Goal: Transaction & Acquisition: Download file/media

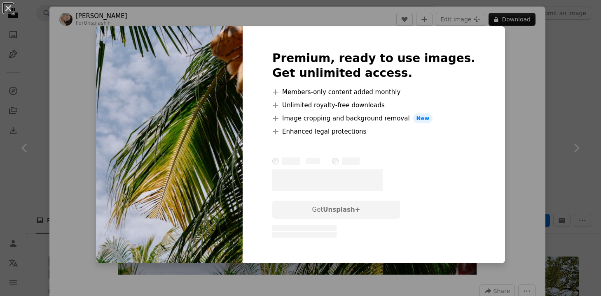
scroll to position [924, 0]
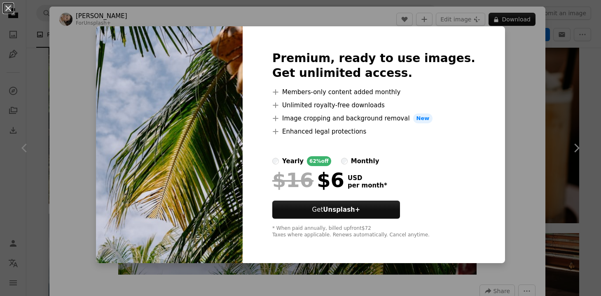
click at [70, 77] on div "An X shape Premium, ready to use images. Get unlimited access. A plus sign Memb…" at bounding box center [300, 148] width 601 height 296
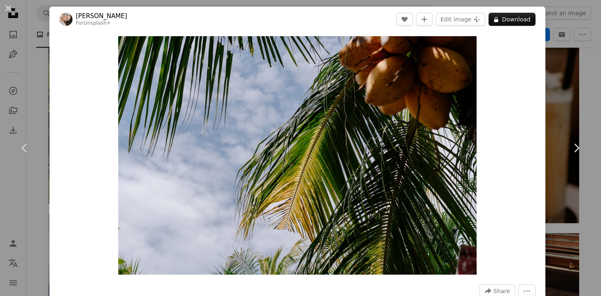
click at [26, 32] on div "An X shape Chevron left Chevron right [PERSON_NAME] For Unsplash+ A heart A plu…" at bounding box center [300, 148] width 601 height 296
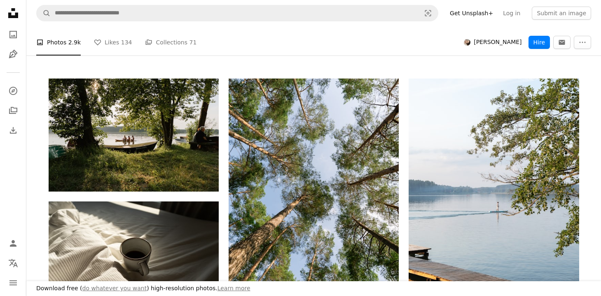
scroll to position [179, 0]
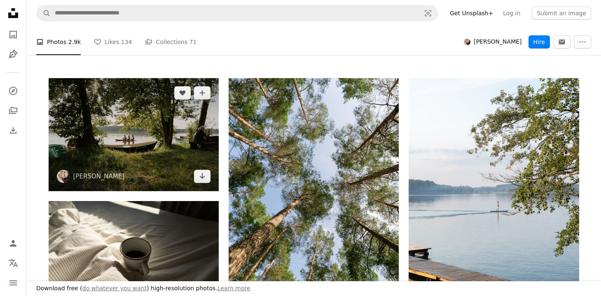
click at [148, 146] on img at bounding box center [134, 134] width 170 height 113
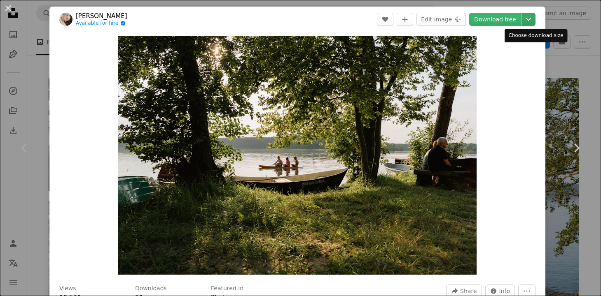
click at [531, 20] on icon "Chevron down" at bounding box center [528, 19] width 13 height 10
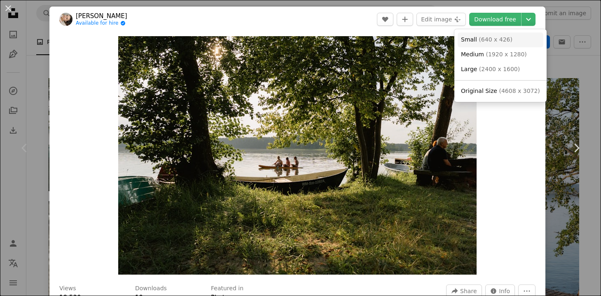
click at [511, 42] on link "Small ( 640 x 426 )" at bounding box center [500, 40] width 86 height 15
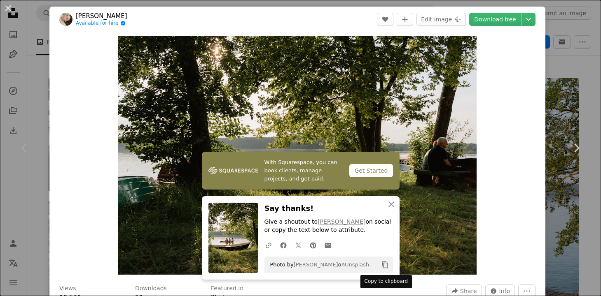
click at [385, 266] on icon "Copy content" at bounding box center [384, 264] width 7 height 7
